Goal: Information Seeking & Learning: Learn about a topic

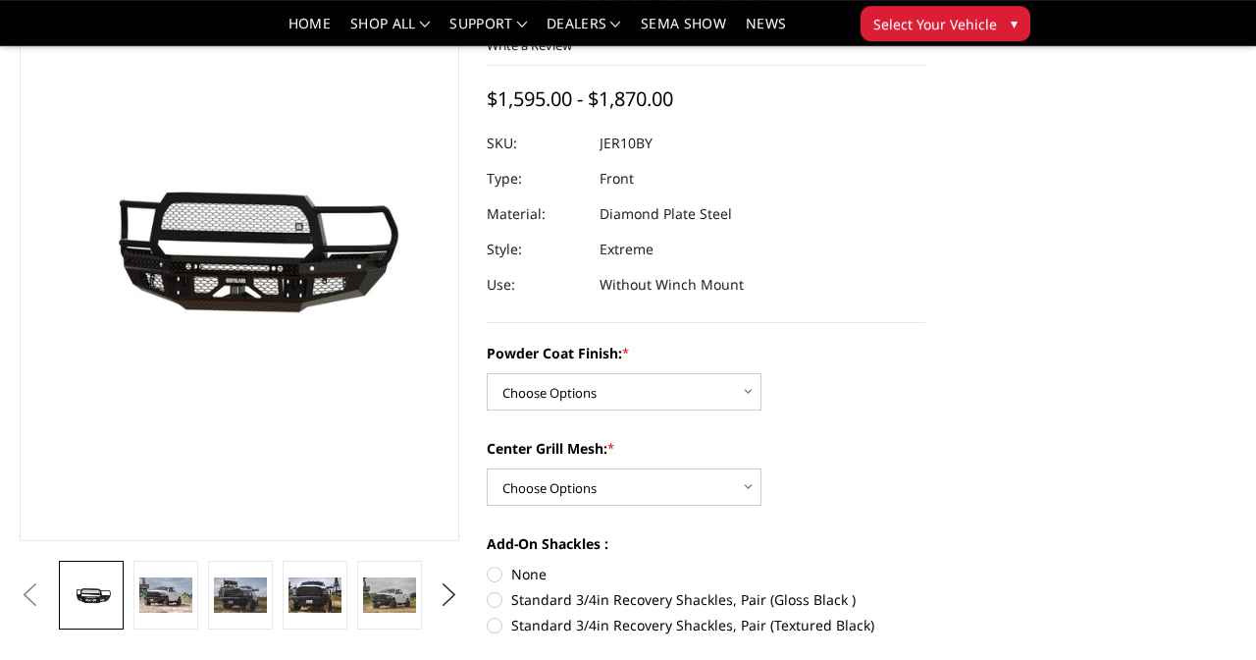
scroll to position [147, 0]
click at [168, 609] on img at bounding box center [165, 594] width 53 height 35
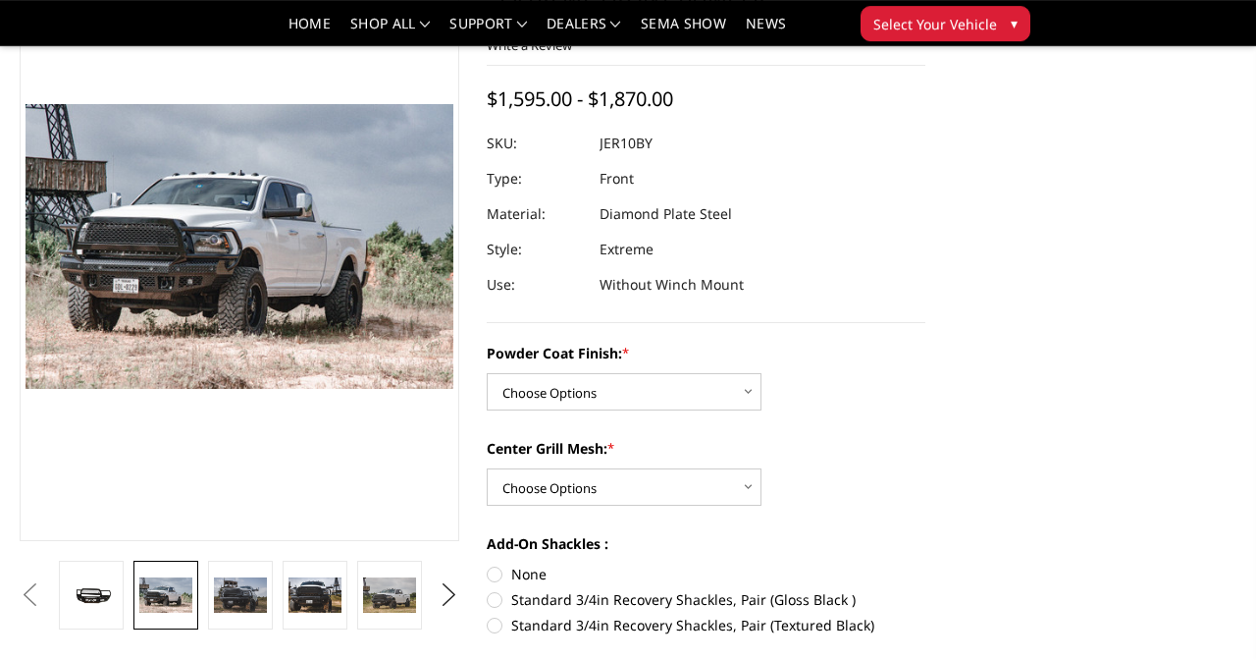
click at [233, 609] on img at bounding box center [240, 594] width 53 height 35
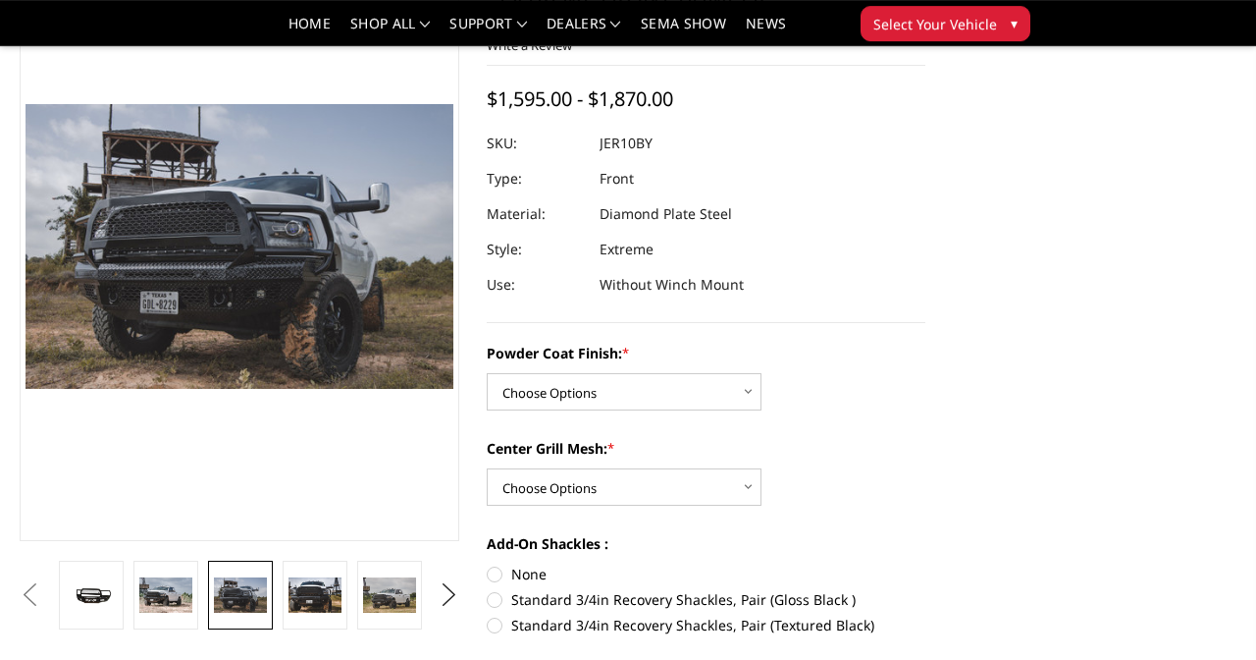
click at [309, 600] on img at bounding box center [315, 594] width 53 height 35
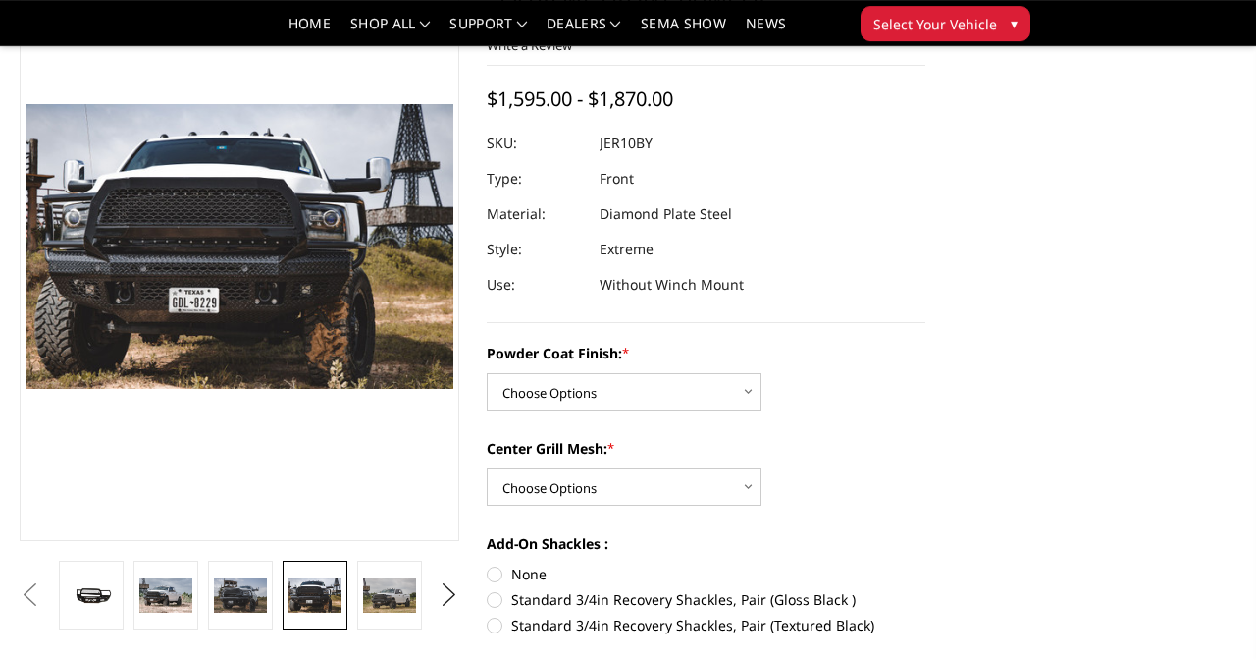
click at [398, 593] on img at bounding box center [389, 594] width 53 height 35
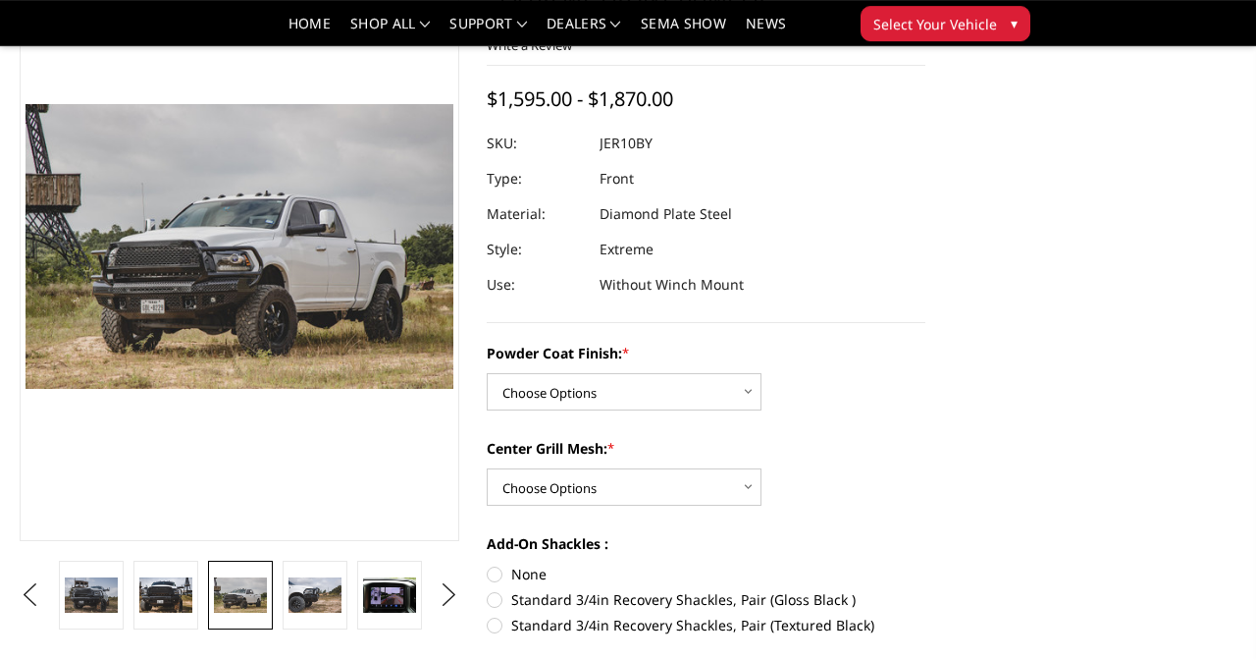
click at [317, 597] on img at bounding box center [315, 594] width 53 height 35
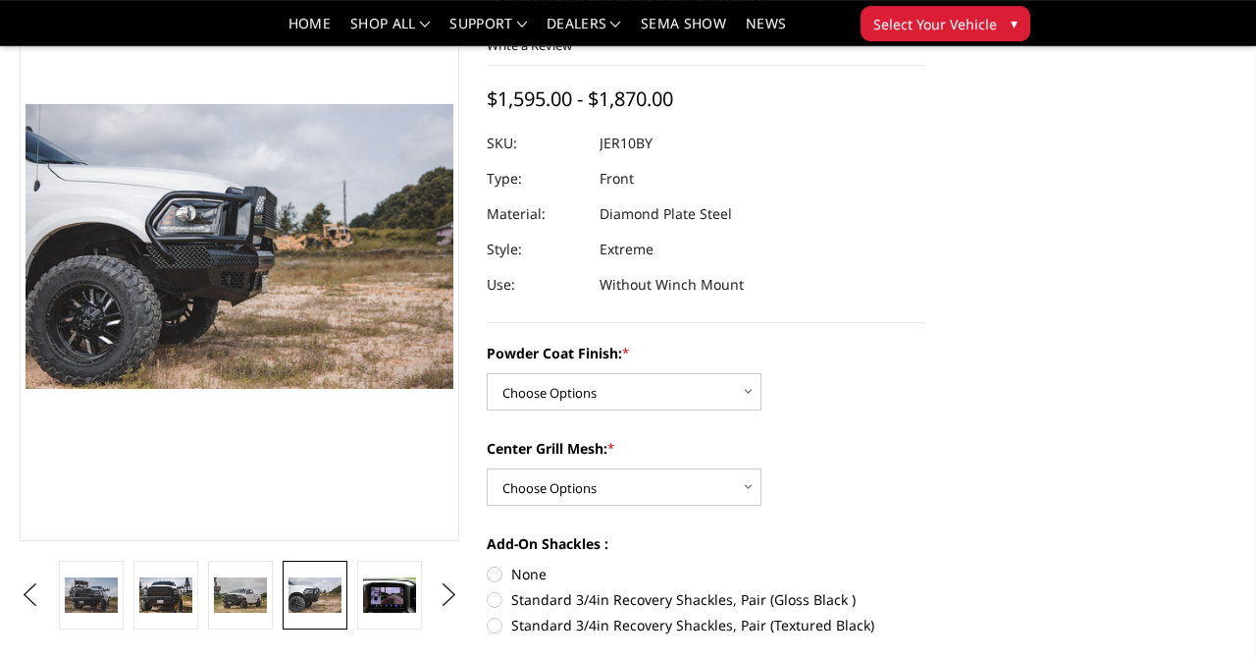
click at [388, 599] on img at bounding box center [389, 594] width 53 height 35
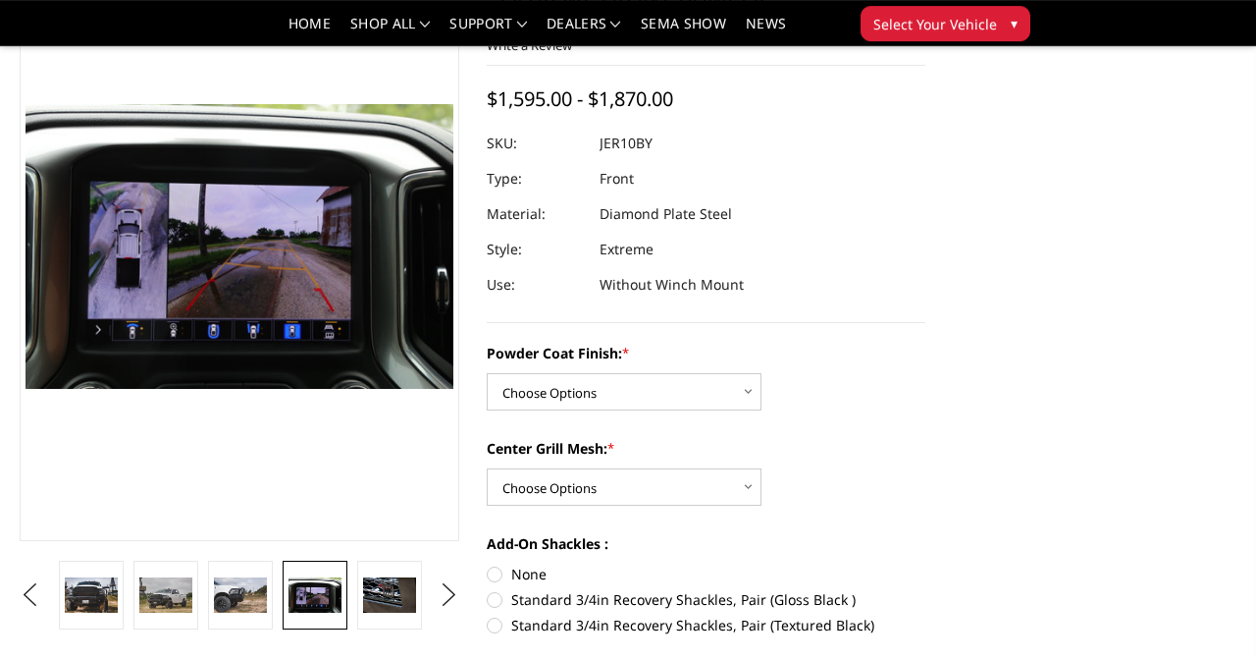
click at [385, 600] on img at bounding box center [389, 594] width 53 height 35
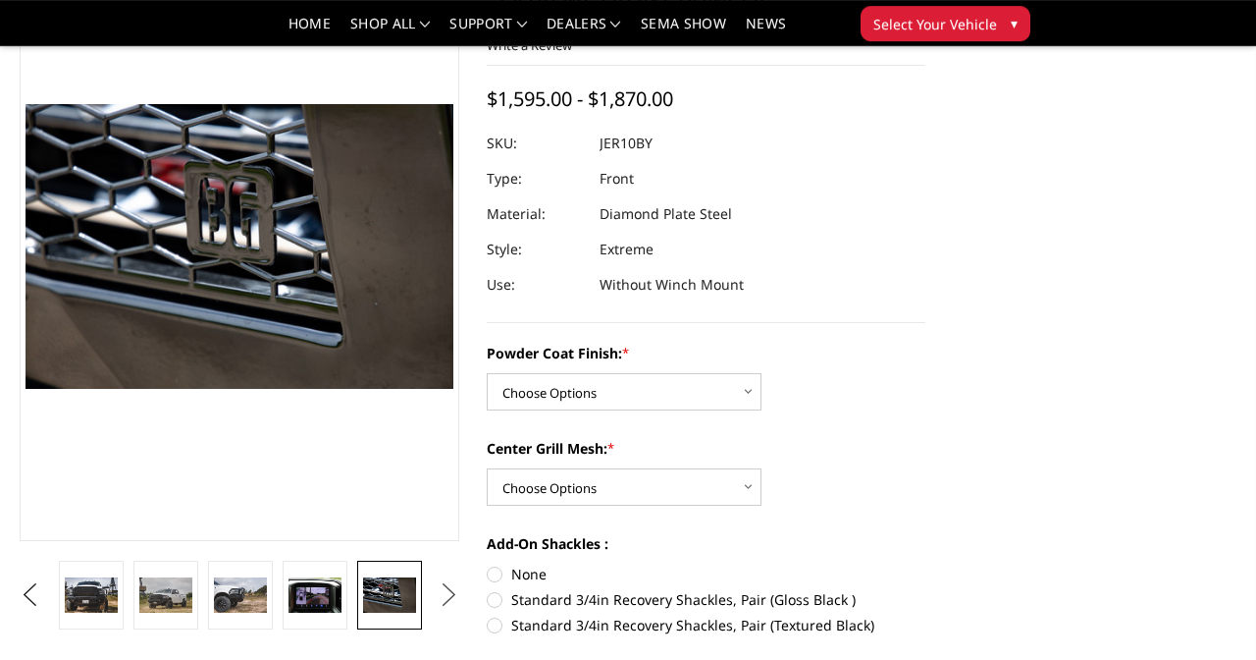
click at [452, 601] on button "Next" at bounding box center [448, 594] width 29 height 29
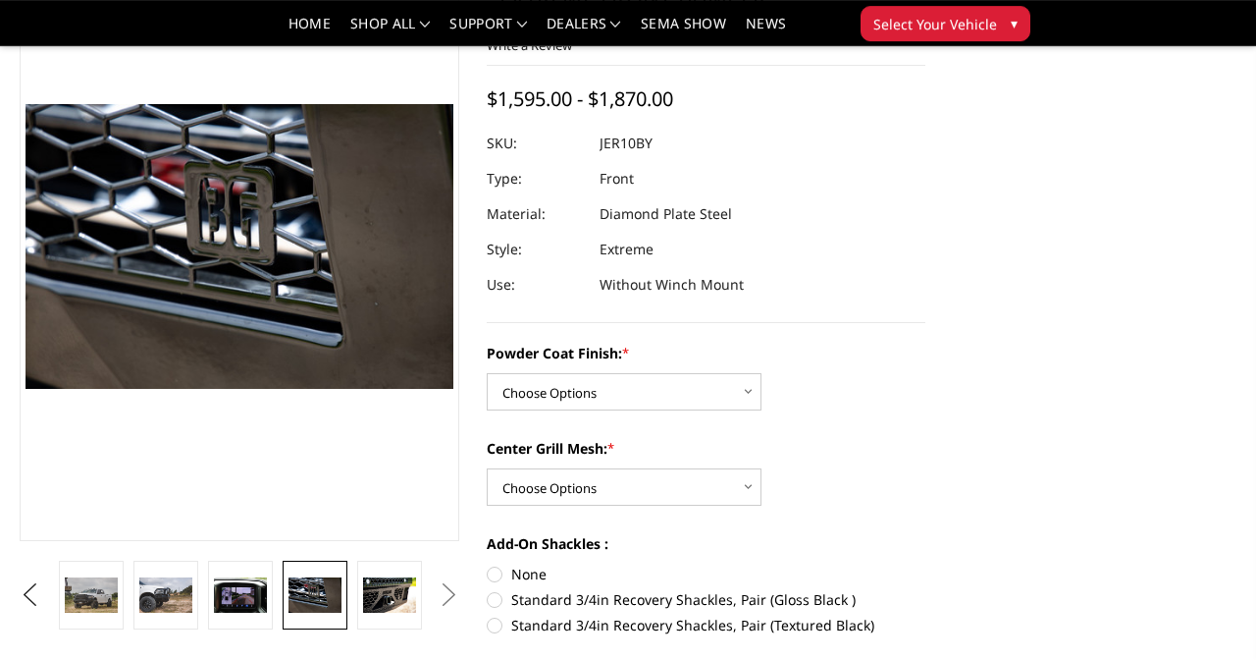
click at [317, 596] on img at bounding box center [315, 594] width 53 height 35
click at [378, 578] on img at bounding box center [389, 594] width 53 height 35
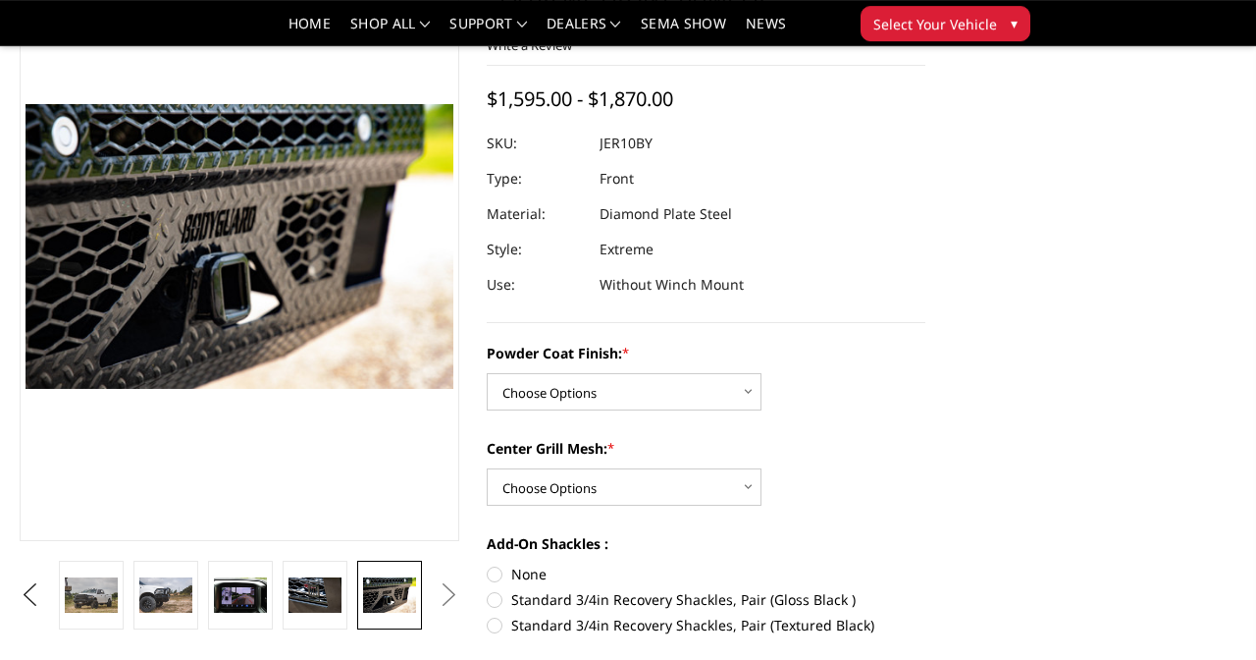
click at [443, 594] on button "Next" at bounding box center [448, 594] width 29 height 29
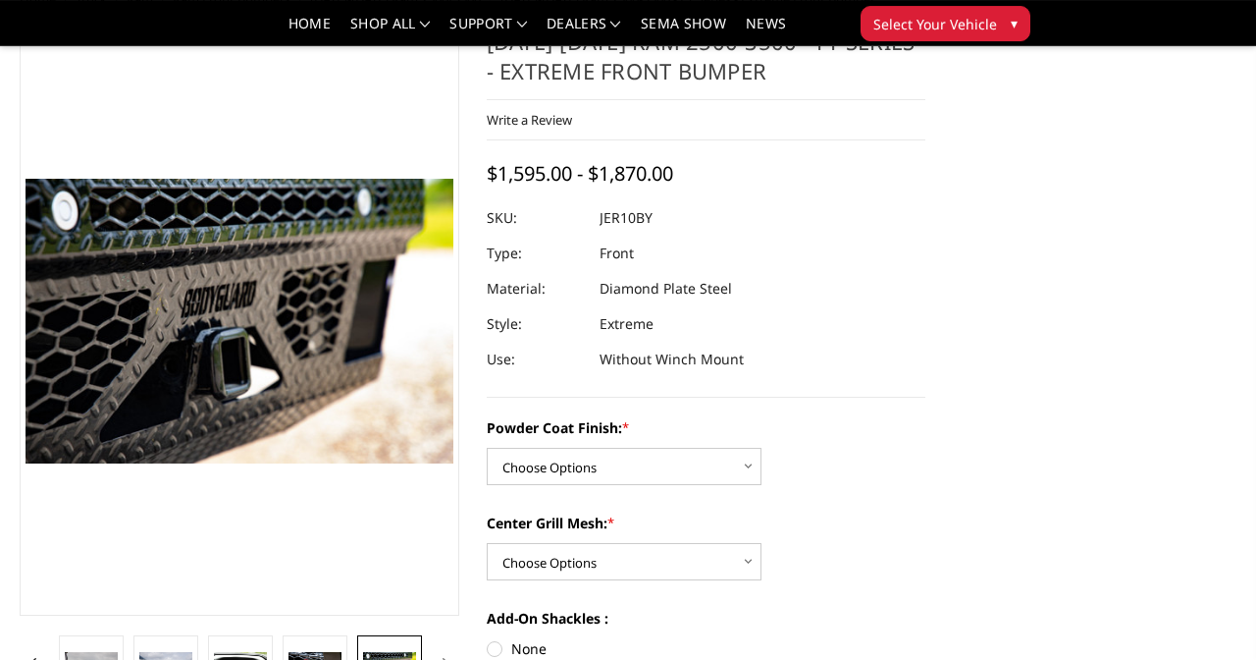
scroll to position [0, 0]
